Goal: Task Accomplishment & Management: Manage account settings

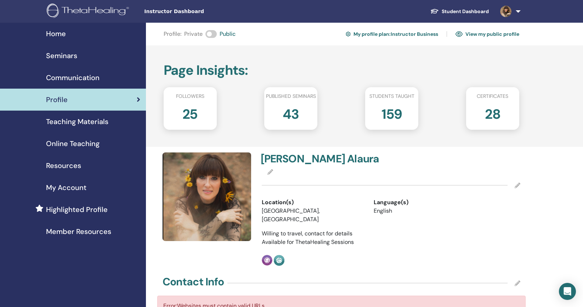
click at [57, 57] on span "Seminars" at bounding box center [61, 55] width 31 height 11
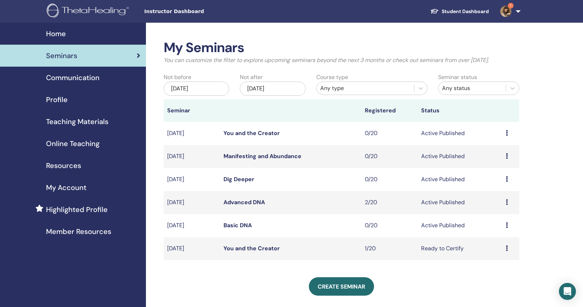
click at [242, 226] on link "Basic DNA" at bounding box center [237, 224] width 28 height 7
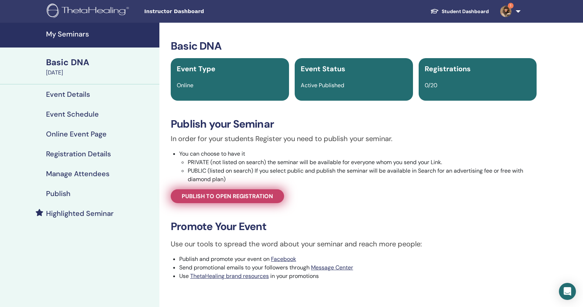
click at [239, 195] on span "Publish to open registration" at bounding box center [227, 195] width 91 height 7
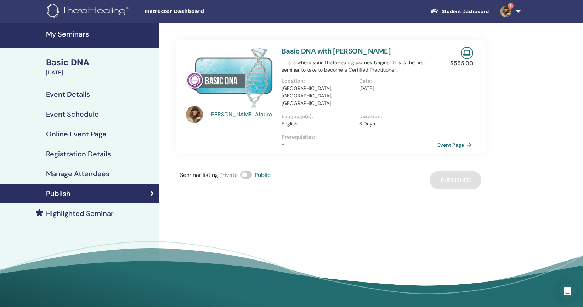
click at [458, 139] on link "Event Page" at bounding box center [455, 144] width 37 height 11
